Goal: Task Accomplishment & Management: Use online tool/utility

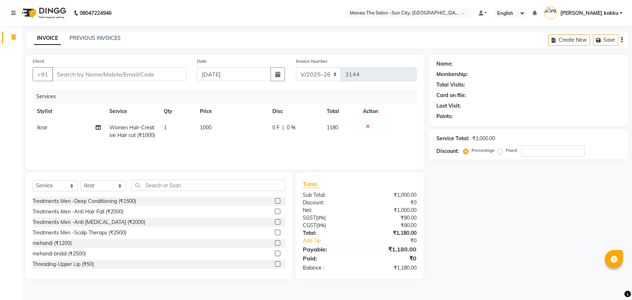
select select "5822"
select select "service"
select select "60026"
click at [165, 79] on input "Client" at bounding box center [119, 74] width 134 height 14
type input "9"
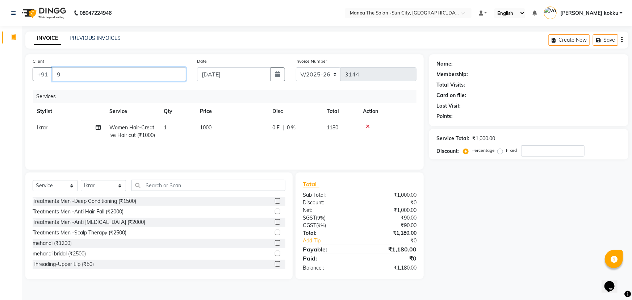
type input "0"
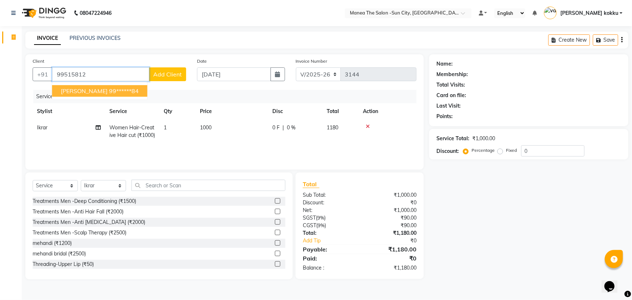
click at [109, 90] on ngb-highlight "99******84" at bounding box center [124, 90] width 30 height 7
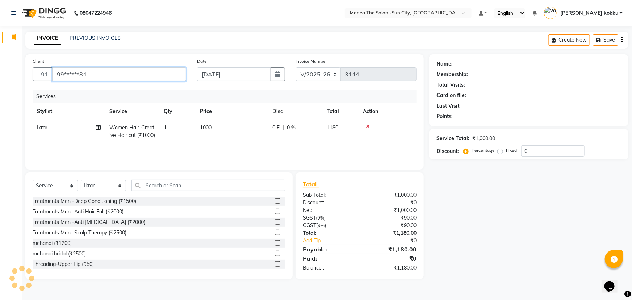
type input "99******84"
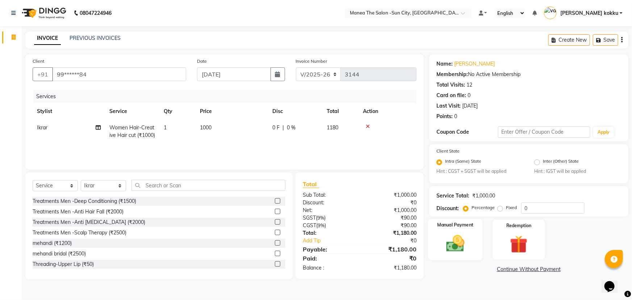
click at [462, 241] on img at bounding box center [456, 243] width 30 height 21
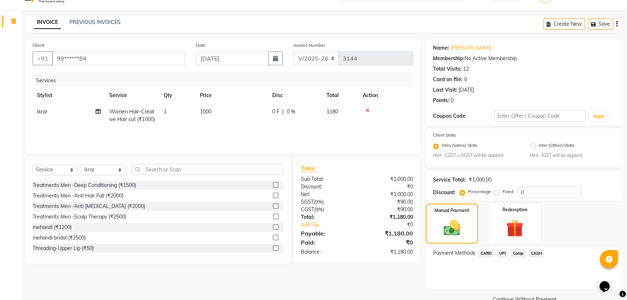
scroll to position [32, 0]
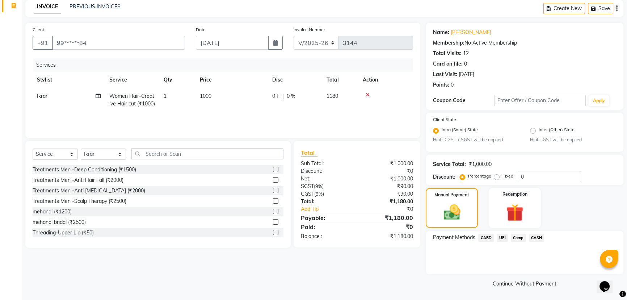
click at [503, 237] on span "UPI" at bounding box center [502, 238] width 11 height 8
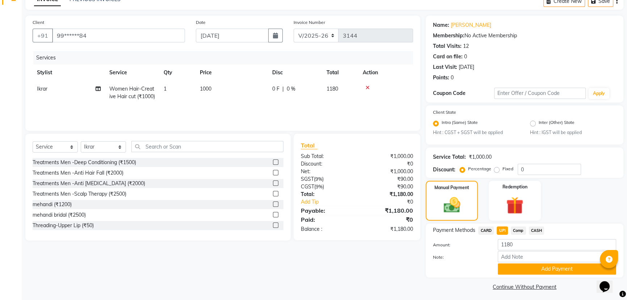
scroll to position [42, 0]
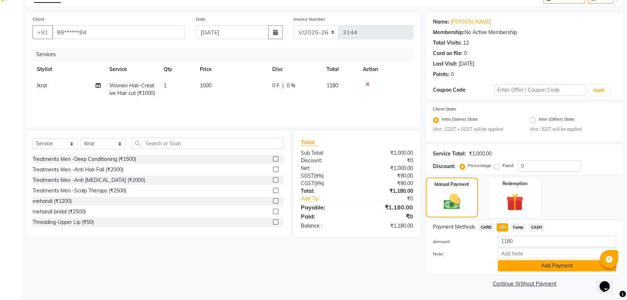
click at [508, 269] on button "Add Payment" at bounding box center [557, 265] width 118 height 11
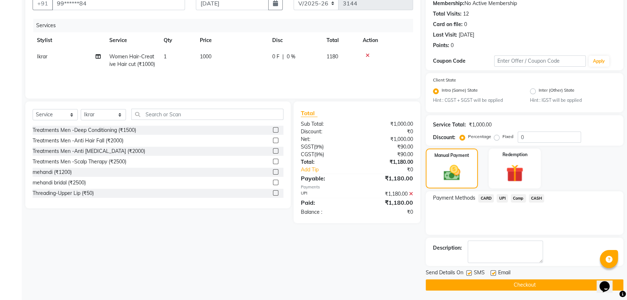
scroll to position [72, 0]
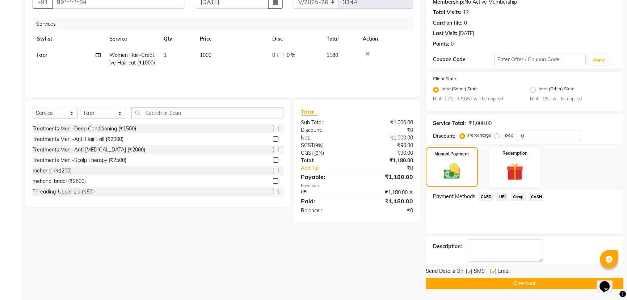
click at [469, 272] on label at bounding box center [468, 271] width 5 height 5
click at [469, 272] on input "checkbox" at bounding box center [468, 271] width 5 height 5
checkbox input "false"
click at [493, 272] on label at bounding box center [493, 271] width 5 height 5
click at [493, 272] on input "checkbox" at bounding box center [493, 271] width 5 height 5
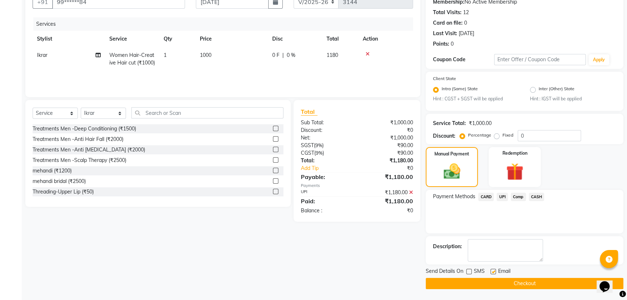
checkbox input "false"
click at [501, 285] on button "Checkout" at bounding box center [525, 283] width 198 height 11
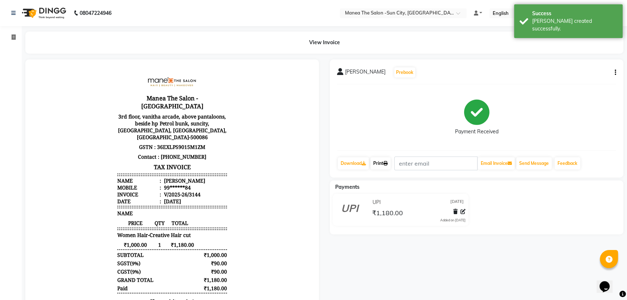
click at [390, 166] on link "Print" at bounding box center [380, 163] width 20 height 12
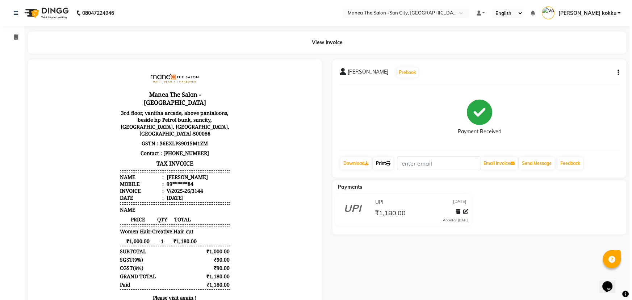
scroll to position [5, 0]
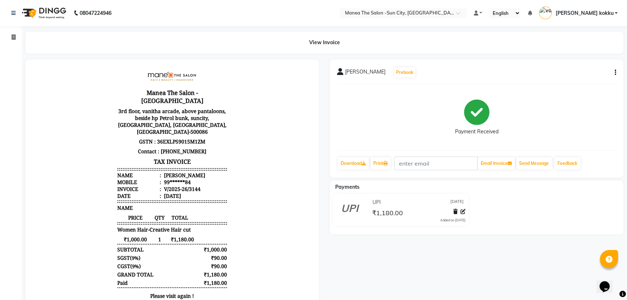
click at [616, 72] on icon "button" at bounding box center [615, 72] width 1 height 0
click at [583, 76] on div "Edit Item Staff" at bounding box center [579, 76] width 50 height 9
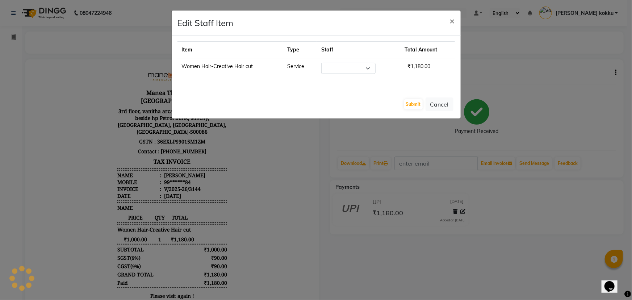
select select "60026"
click at [409, 105] on button "Submit" at bounding box center [413, 104] width 18 height 10
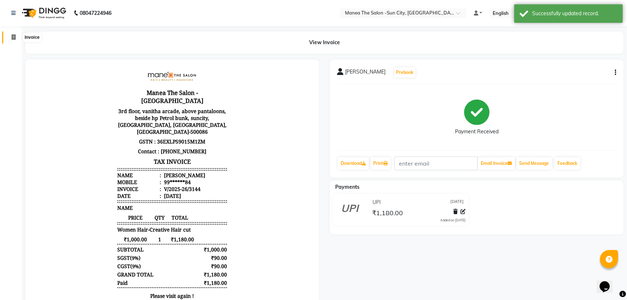
drag, startPoint x: 16, startPoint y: 36, endPoint x: 79, endPoint y: 0, distance: 72.7
click at [16, 36] on span at bounding box center [13, 37] width 13 height 8
select select "5822"
select select "service"
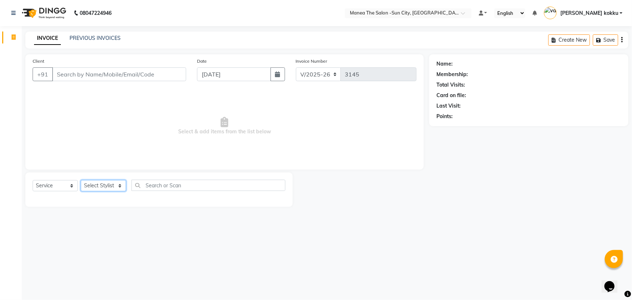
click at [101, 184] on select "Select Stylist basanth kumar BHURA KHAN Chandrika Ikrar Kavya K sai sruthi Lali…" at bounding box center [103, 185] width 45 height 11
select select "60378"
click at [81, 180] on select "Select Stylist basanth kumar BHURA KHAN Chandrika Ikrar Kavya K sai sruthi Lali…" at bounding box center [103, 185] width 45 height 11
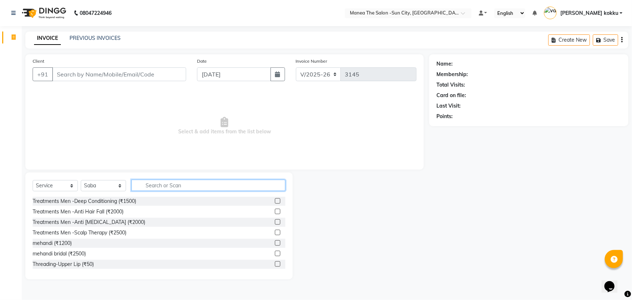
click at [182, 184] on input "text" at bounding box center [208, 185] width 154 height 11
type input "thre"
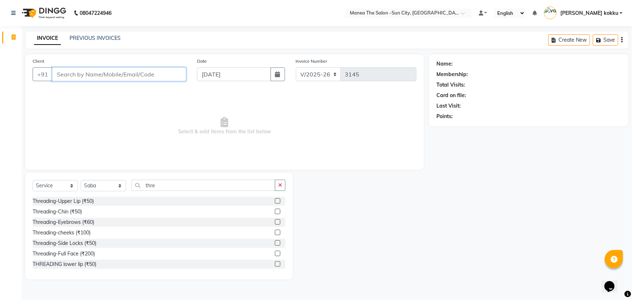
click at [124, 76] on input "Client" at bounding box center [119, 74] width 134 height 14
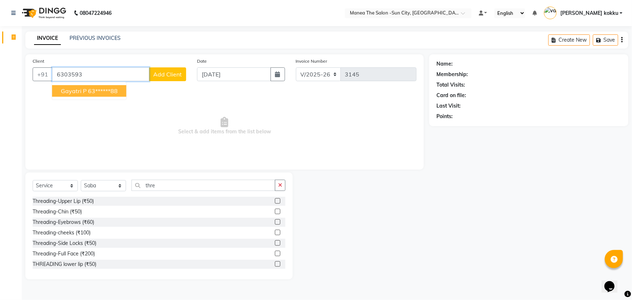
click at [95, 94] on ngb-highlight "63******88" at bounding box center [103, 90] width 30 height 7
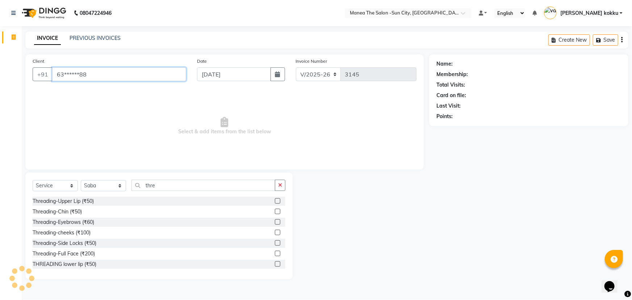
type input "63******88"
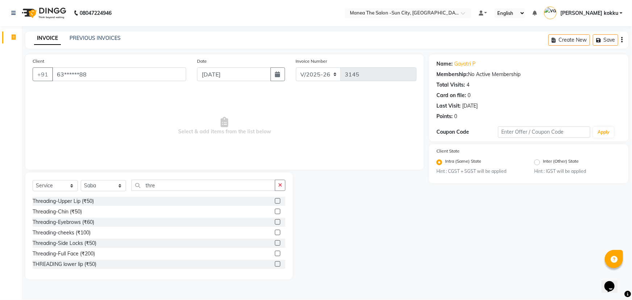
click at [275, 220] on label at bounding box center [277, 221] width 5 height 5
click at [275, 220] on input "checkbox" at bounding box center [277, 222] width 5 height 5
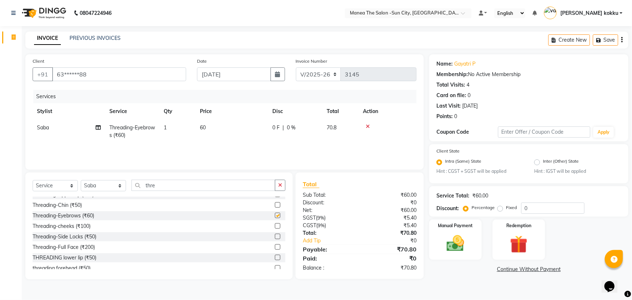
checkbox input "false"
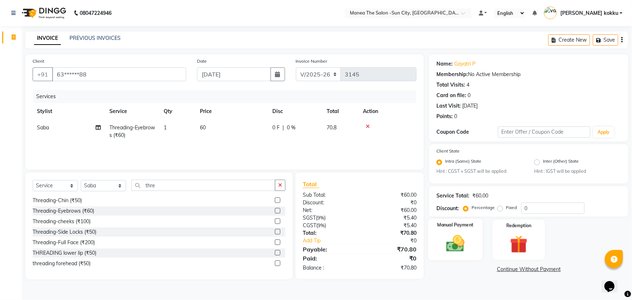
click at [461, 247] on img at bounding box center [456, 243] width 30 height 21
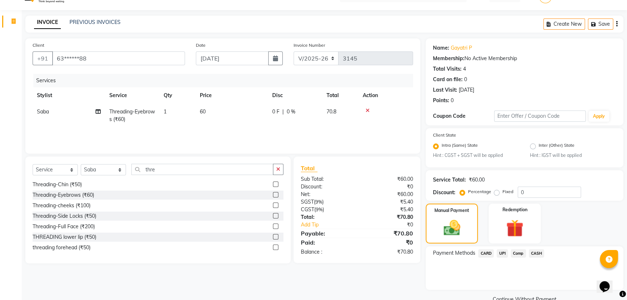
scroll to position [32, 0]
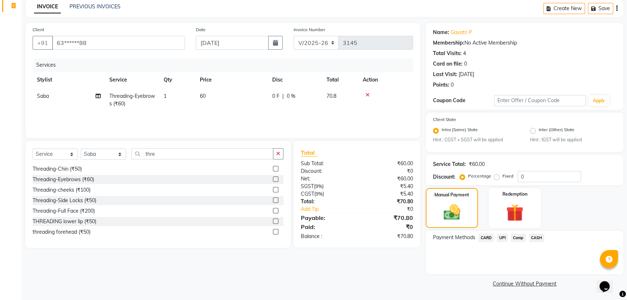
click at [504, 238] on span "UPI" at bounding box center [502, 238] width 11 height 8
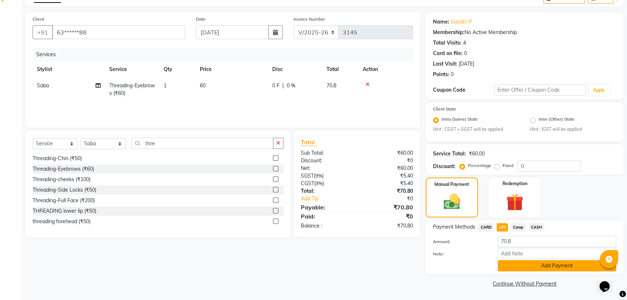
click at [508, 261] on button "Add Payment" at bounding box center [557, 265] width 118 height 11
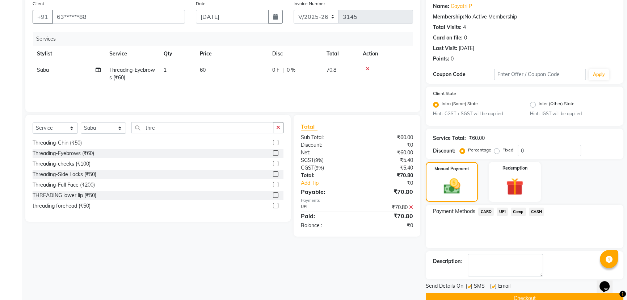
scroll to position [72, 0]
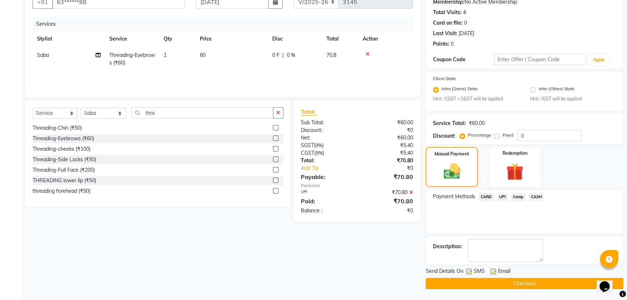
click at [469, 271] on label at bounding box center [468, 271] width 5 height 5
click at [469, 271] on input "checkbox" at bounding box center [468, 271] width 5 height 5
checkbox input "false"
click at [493, 270] on label at bounding box center [493, 271] width 5 height 5
click at [493, 270] on input "checkbox" at bounding box center [493, 271] width 5 height 5
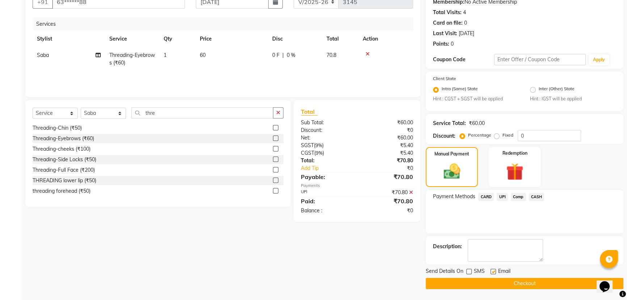
checkbox input "false"
click at [499, 283] on button "Checkout" at bounding box center [525, 283] width 198 height 11
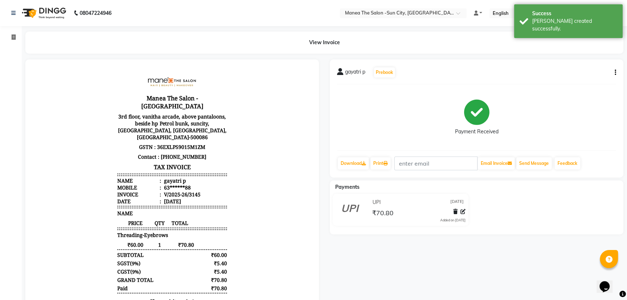
click at [395, 161] on div "Download Print Email Invoice Send Message Feedback" at bounding box center [476, 163] width 279 height 14
click at [384, 164] on link "Print" at bounding box center [380, 163] width 20 height 12
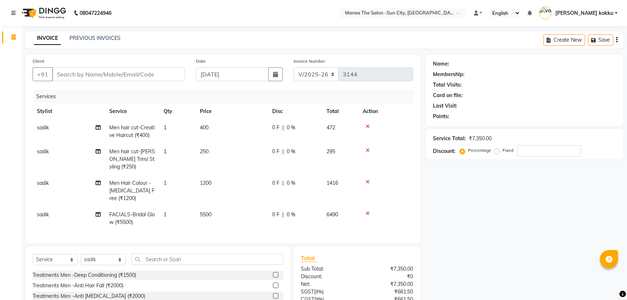
select select "5822"
select select "service"
select select "85974"
